Goal: Information Seeking & Learning: Stay updated

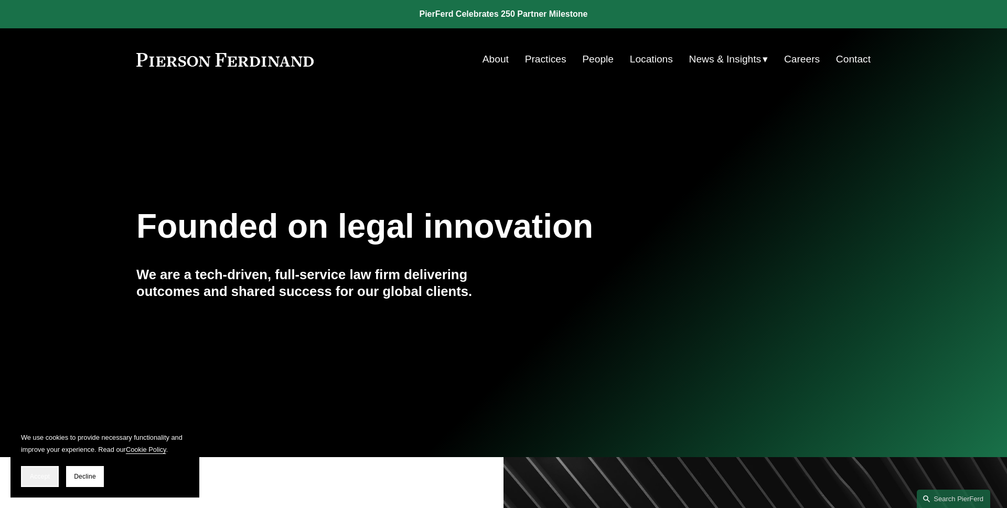
click at [44, 473] on span "Accept" at bounding box center [40, 476] width 20 height 7
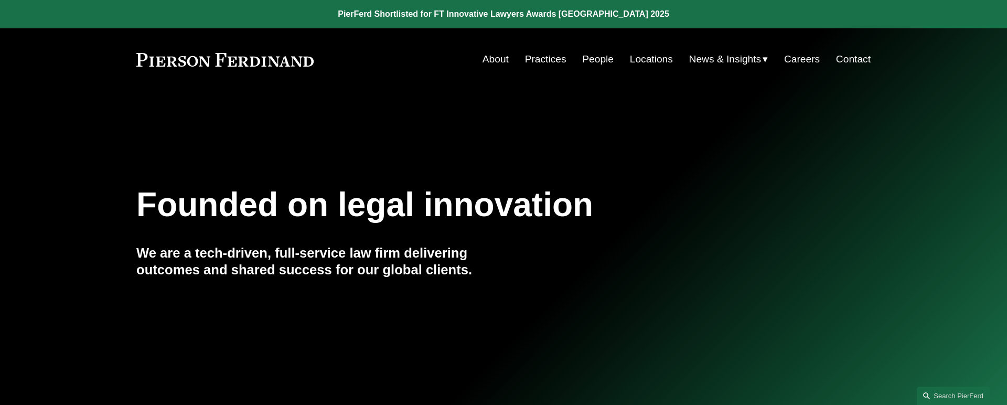
click at [635, 220] on h1 "Founded on legal innovation" at bounding box center [442, 205] width 612 height 38
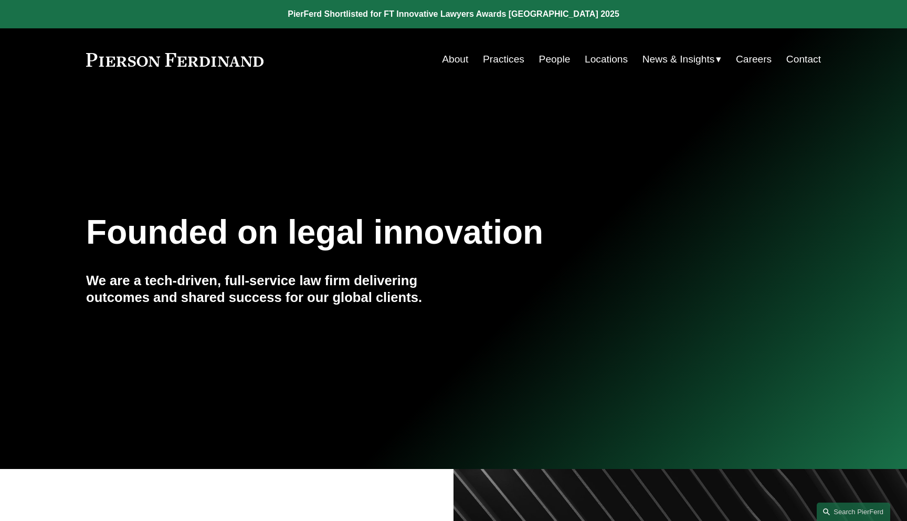
click at [551, 132] on div "Founded on legal innovation We are a tech-driven, full-service law firm deliver…" at bounding box center [453, 279] width 907 height 305
click at [0, 0] on span "News" at bounding box center [0, 0] width 0 height 0
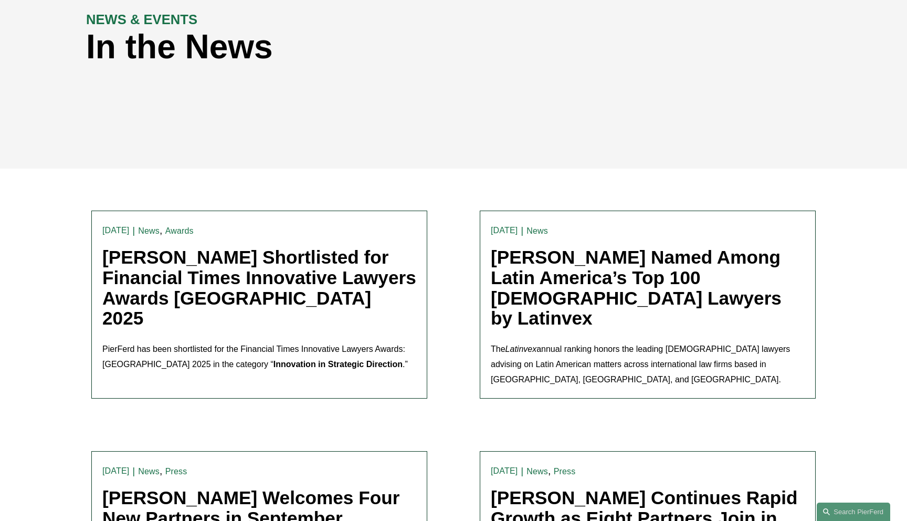
scroll to position [178, 0]
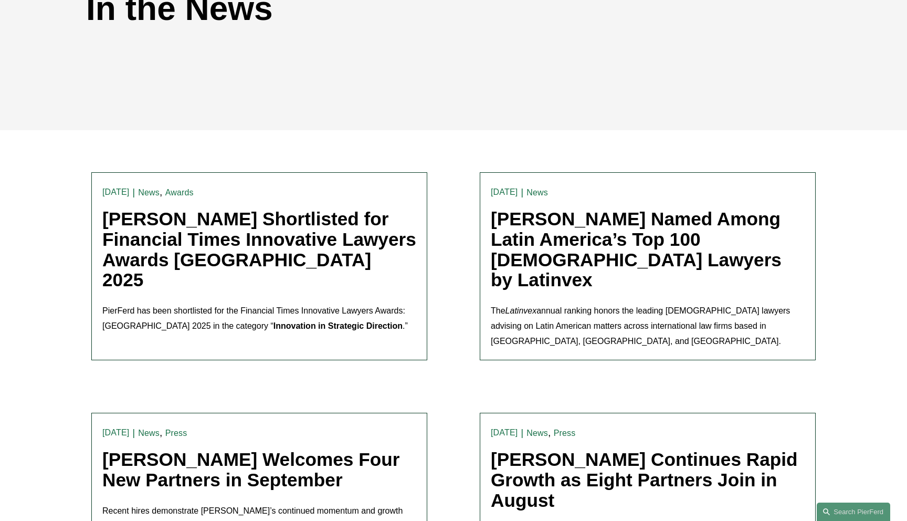
click at [281, 230] on link "[PERSON_NAME] Shortlisted for Financial Times Innovative Lawyers Awards [GEOGRA…" at bounding box center [259, 248] width 314 height 81
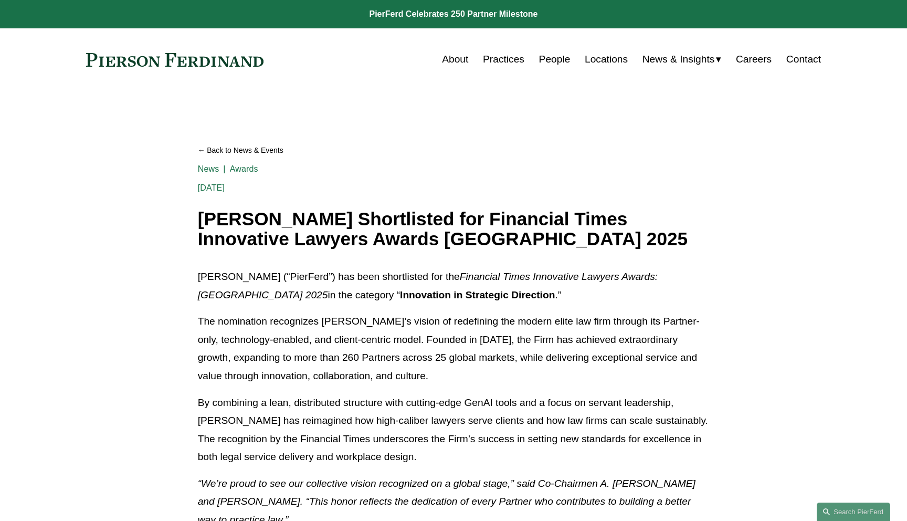
click at [137, 242] on article "Back to News & Events Pierson Ferdinand Shortlisted for Financial Times Innovat…" at bounding box center [453, 378] width 907 height 575
click at [190, 66] on div "About Practices People Locations News & Insights News" at bounding box center [453, 59] width 735 height 20
click at [190, 62] on link at bounding box center [174, 60] width 177 height 14
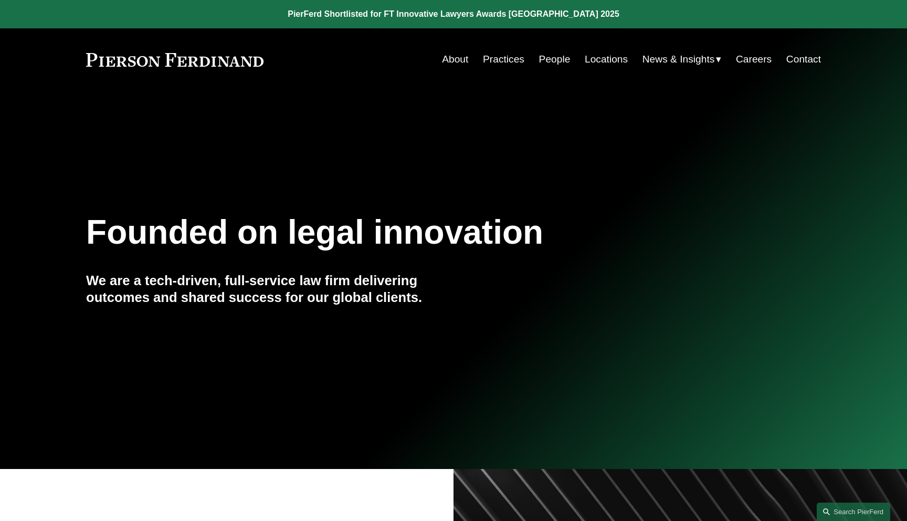
click at [527, 20] on link at bounding box center [453, 14] width 907 height 28
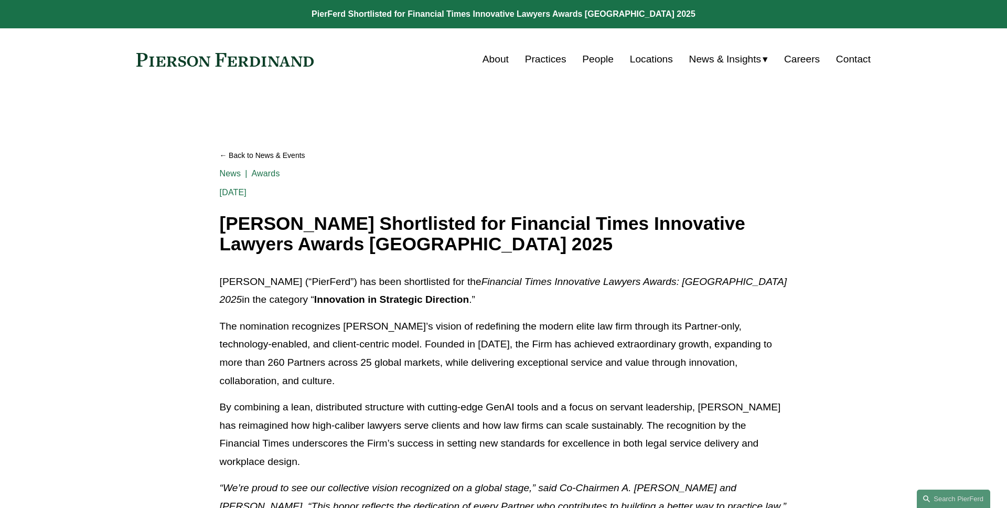
click at [874, 178] on article "Back to News & Events Pierson Ferdinand Shortlisted for Financial Times Innovat…" at bounding box center [503, 376] width 1007 height 571
click at [245, 158] on link "Back to News & Events" at bounding box center [504, 155] width 568 height 18
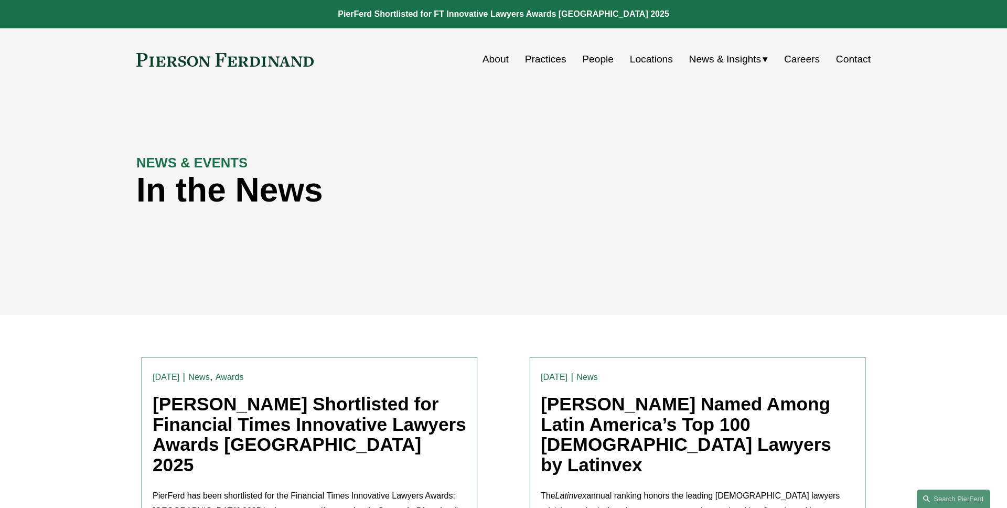
click at [87, 157] on div "NEWS & EVENTS In the News" at bounding box center [503, 203] width 1007 height 158
